Goal: Navigation & Orientation: Find specific page/section

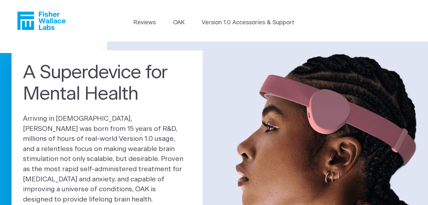
click at [53, 20] on icon "Fisher Wallace" at bounding box center [44, 20] width 44 height 18
drag, startPoint x: 0, startPoint y: 0, endPoint x: 53, endPoint y: 20, distance: 56.6
click at [53, 20] on icon "Fisher Wallace" at bounding box center [44, 20] width 44 height 18
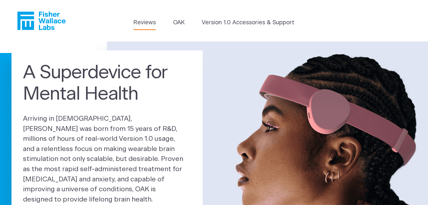
click at [145, 22] on link "Reviews" at bounding box center [145, 22] width 22 height 9
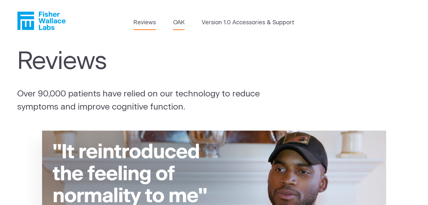
click at [178, 26] on link "OAK" at bounding box center [178, 22] width 11 height 9
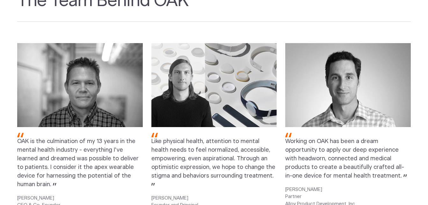
scroll to position [727, 0]
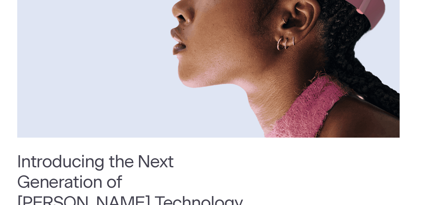
click at [75, 137] on img at bounding box center [208, 9] width 383 height 255
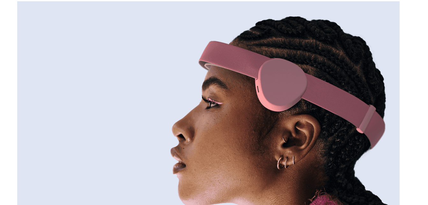
scroll to position [0, 0]
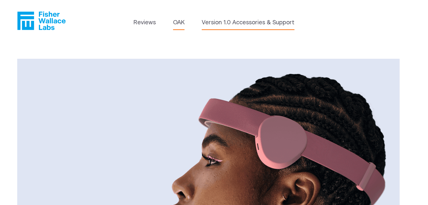
click at [240, 22] on link "Version 1.0 Accessories & Support" at bounding box center [248, 22] width 93 height 9
